Goal: Find specific page/section: Find specific page/section

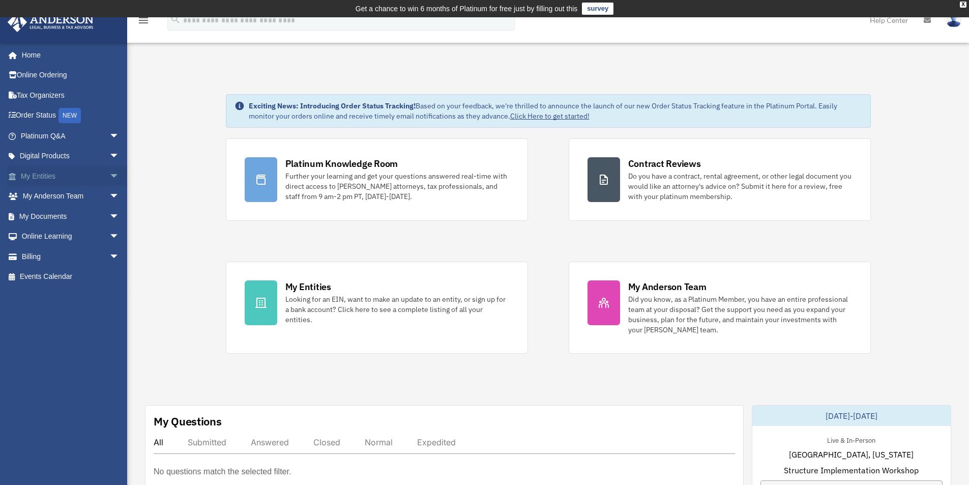
click at [63, 170] on link "My Entities arrow_drop_down" at bounding box center [71, 176] width 128 height 20
click at [109, 173] on span "arrow_drop_down" at bounding box center [119, 176] width 20 height 21
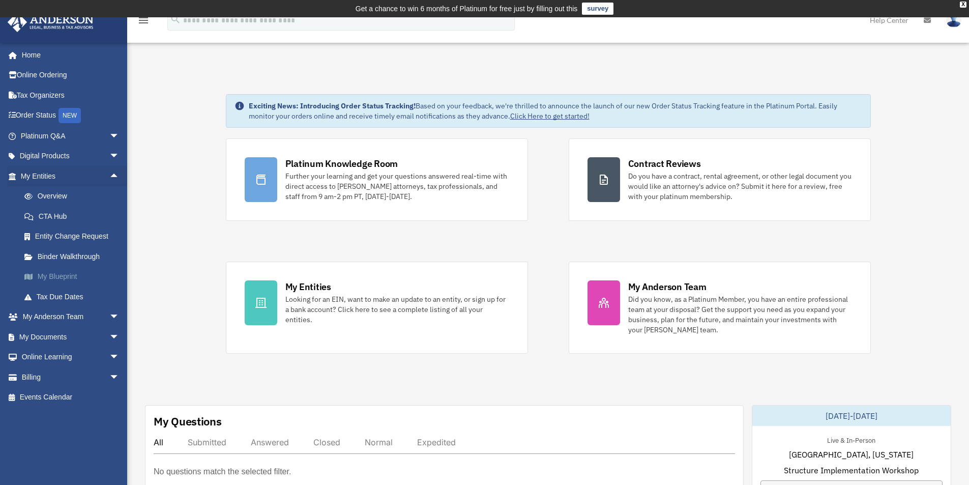
click at [77, 274] on link "My Blueprint" at bounding box center [74, 276] width 121 height 20
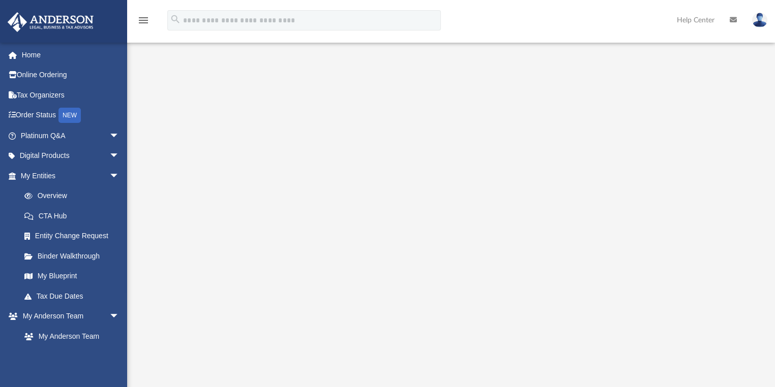
scroll to position [122, 0]
